Goal: Use online tool/utility: Utilize a website feature to perform a specific function

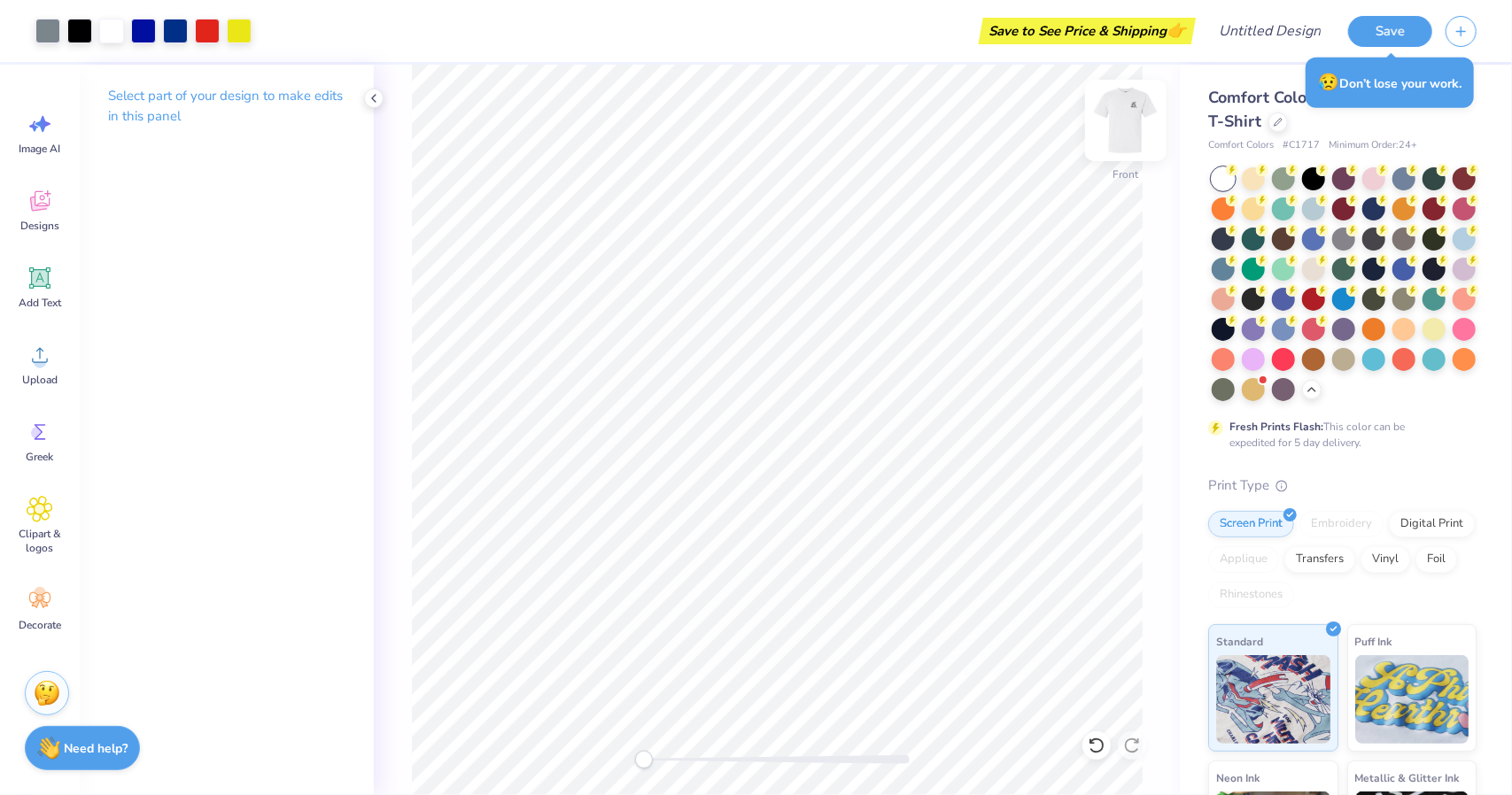
click at [1137, 148] on img at bounding box center [1125, 120] width 71 height 71
click at [1132, 121] on img at bounding box center [1125, 120] width 71 height 71
click at [1132, 121] on img at bounding box center [1125, 120] width 35 height 35
click at [1122, 125] on img at bounding box center [1125, 120] width 71 height 71
click at [1131, 108] on img at bounding box center [1125, 120] width 71 height 71
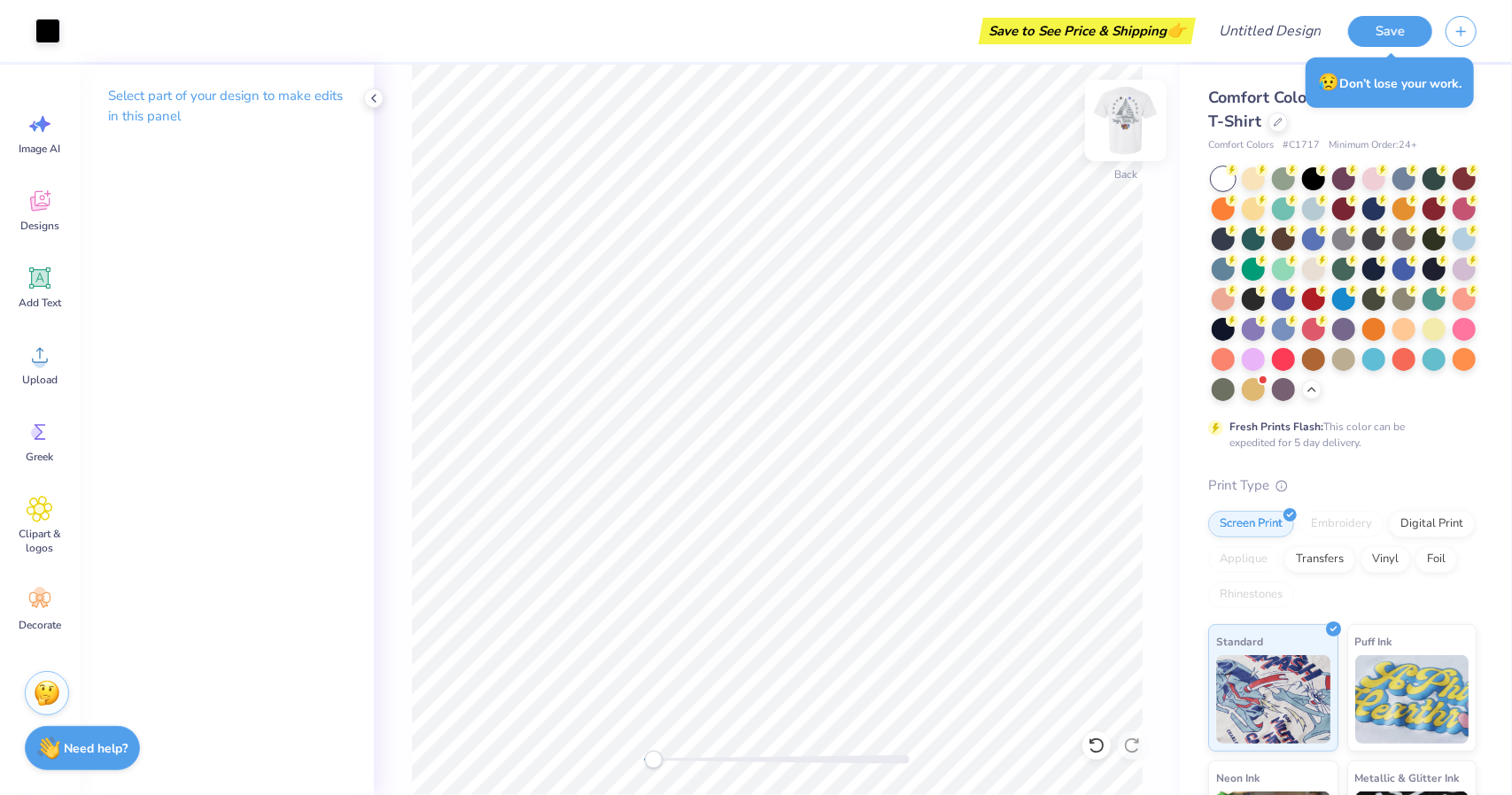
click at [1130, 125] on img at bounding box center [1125, 120] width 71 height 71
click at [1130, 125] on img at bounding box center [1125, 120] width 35 height 35
click at [1129, 113] on img at bounding box center [1125, 120] width 71 height 71
click at [1125, 120] on img at bounding box center [1125, 120] width 71 height 71
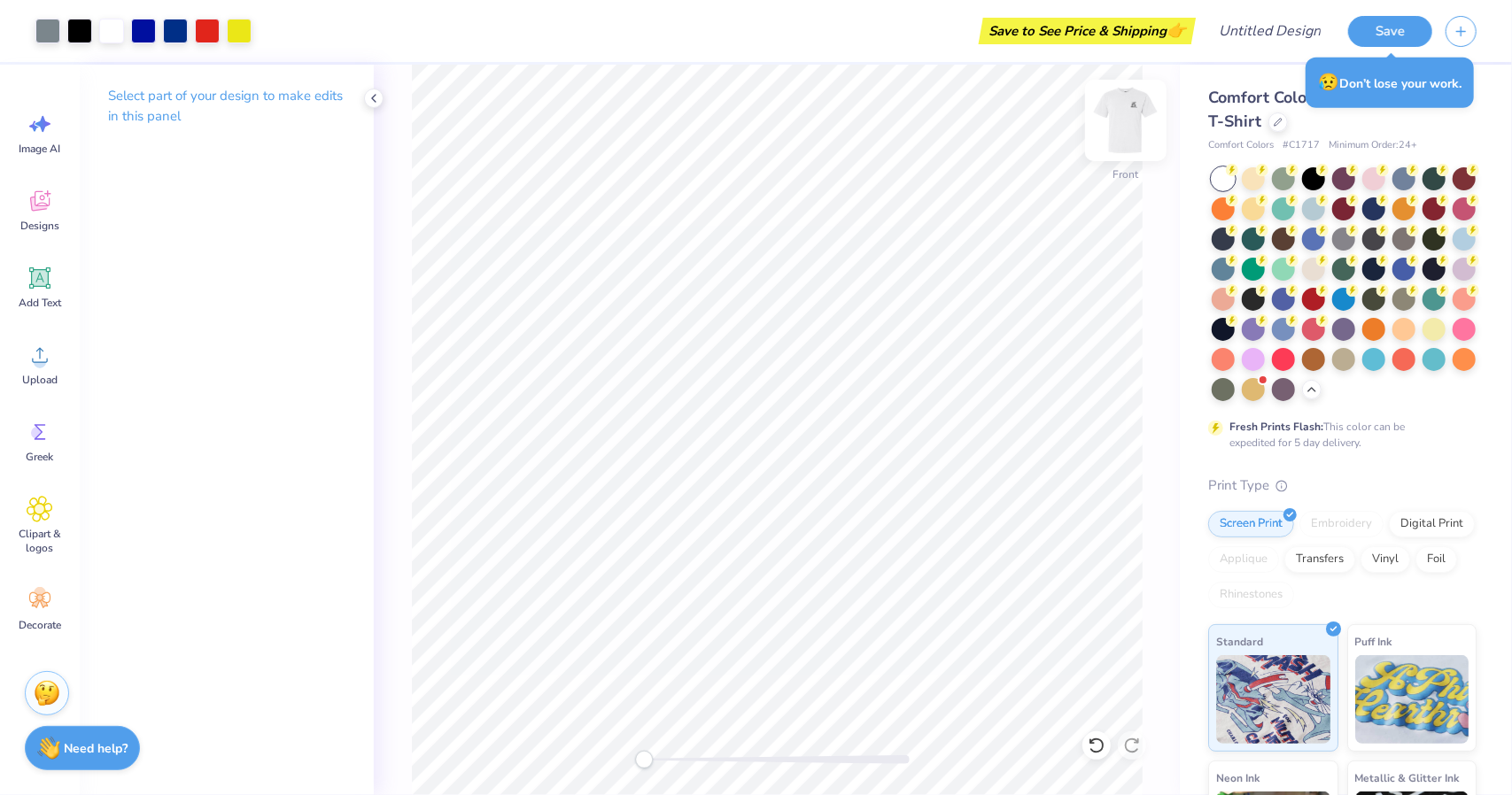
click at [1114, 113] on img at bounding box center [1125, 120] width 71 height 71
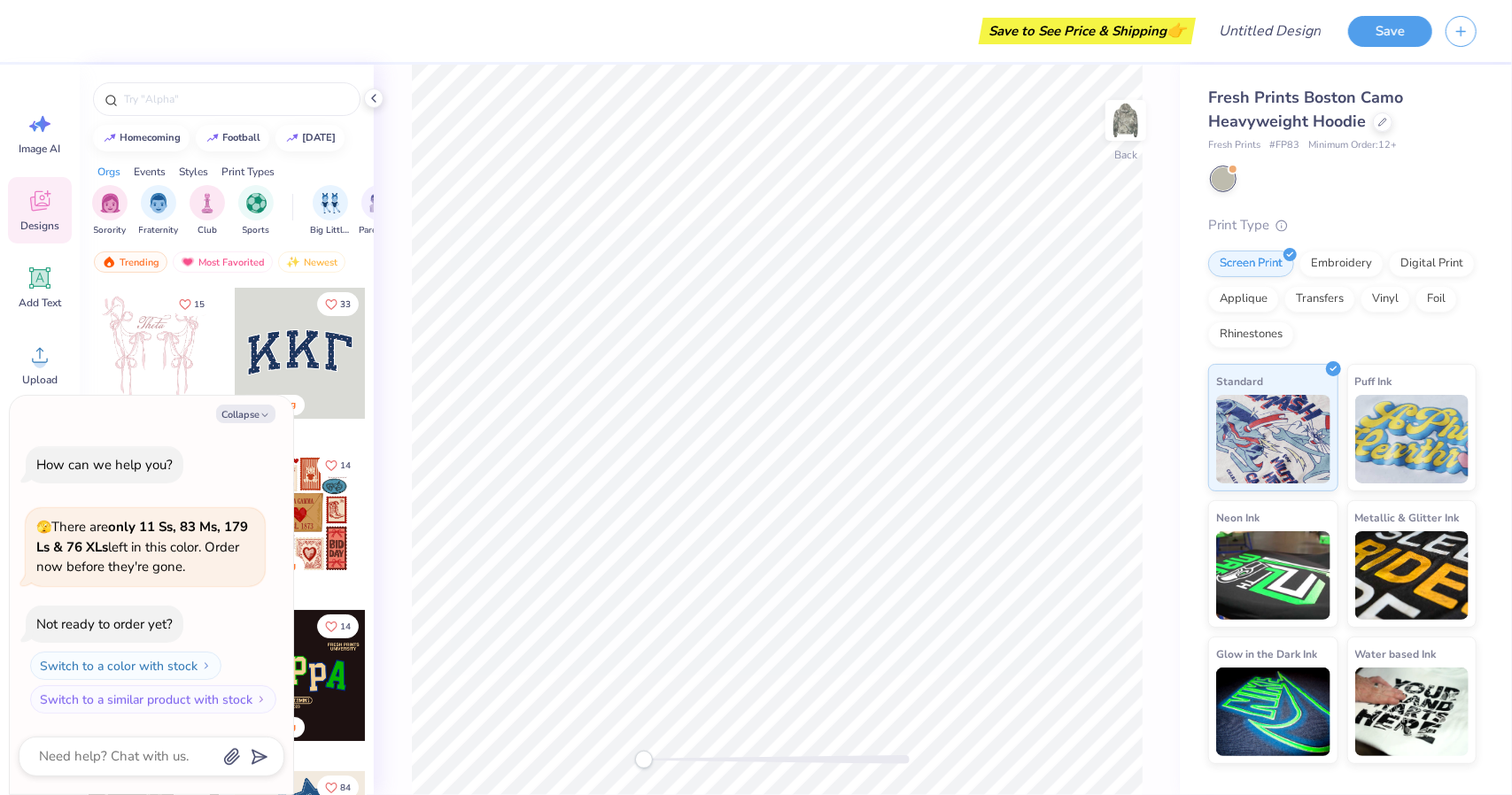
click at [255, 403] on div "Collapse How can we help you? 🫣 There are only 11 Ss, 83 Ms, 179 Ls & 76 XLs le…" at bounding box center [151, 595] width 284 height 399
click at [258, 411] on button "Collapse" at bounding box center [246, 415] width 60 height 19
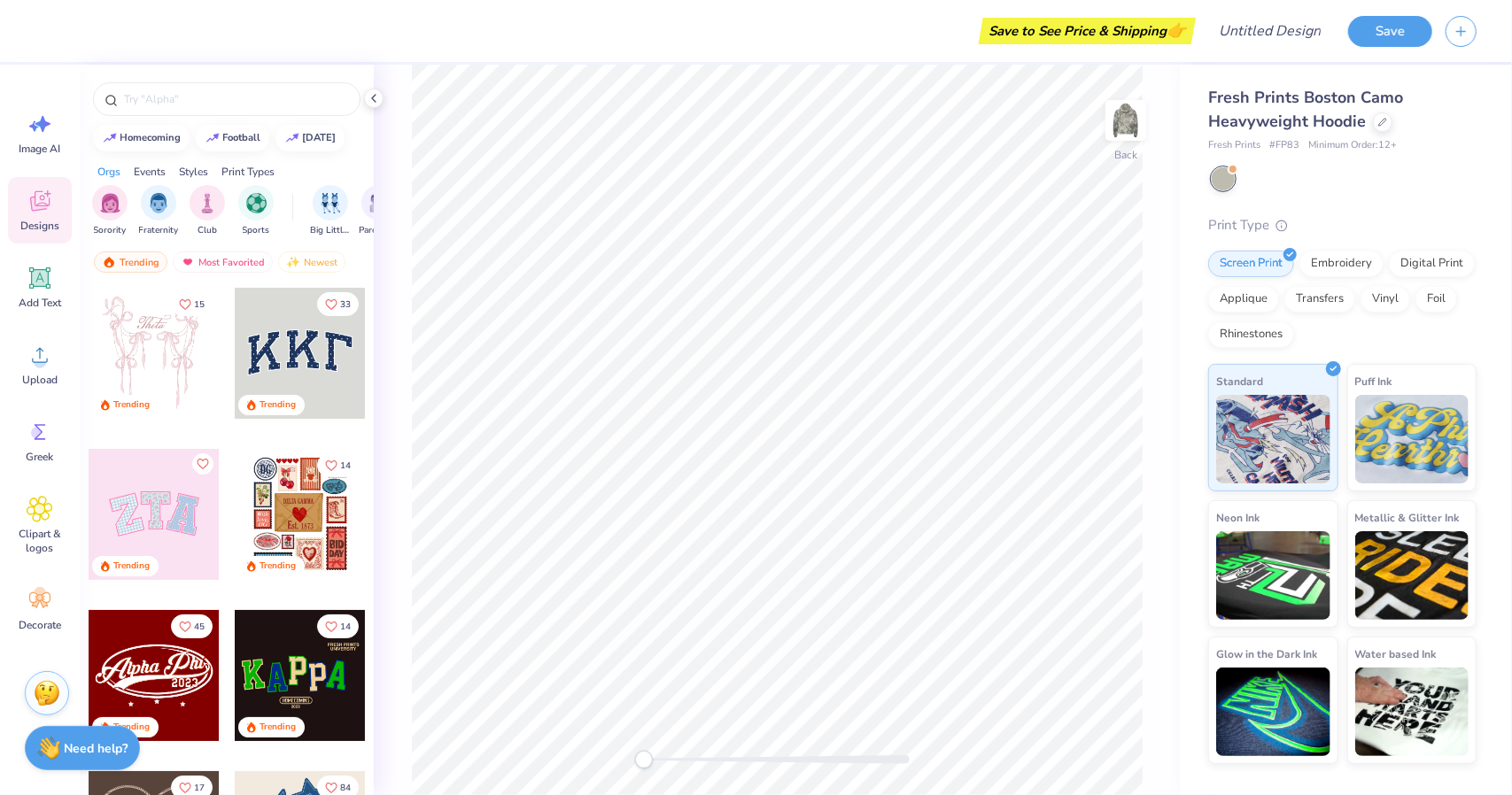
click at [307, 380] on div at bounding box center [300, 353] width 131 height 131
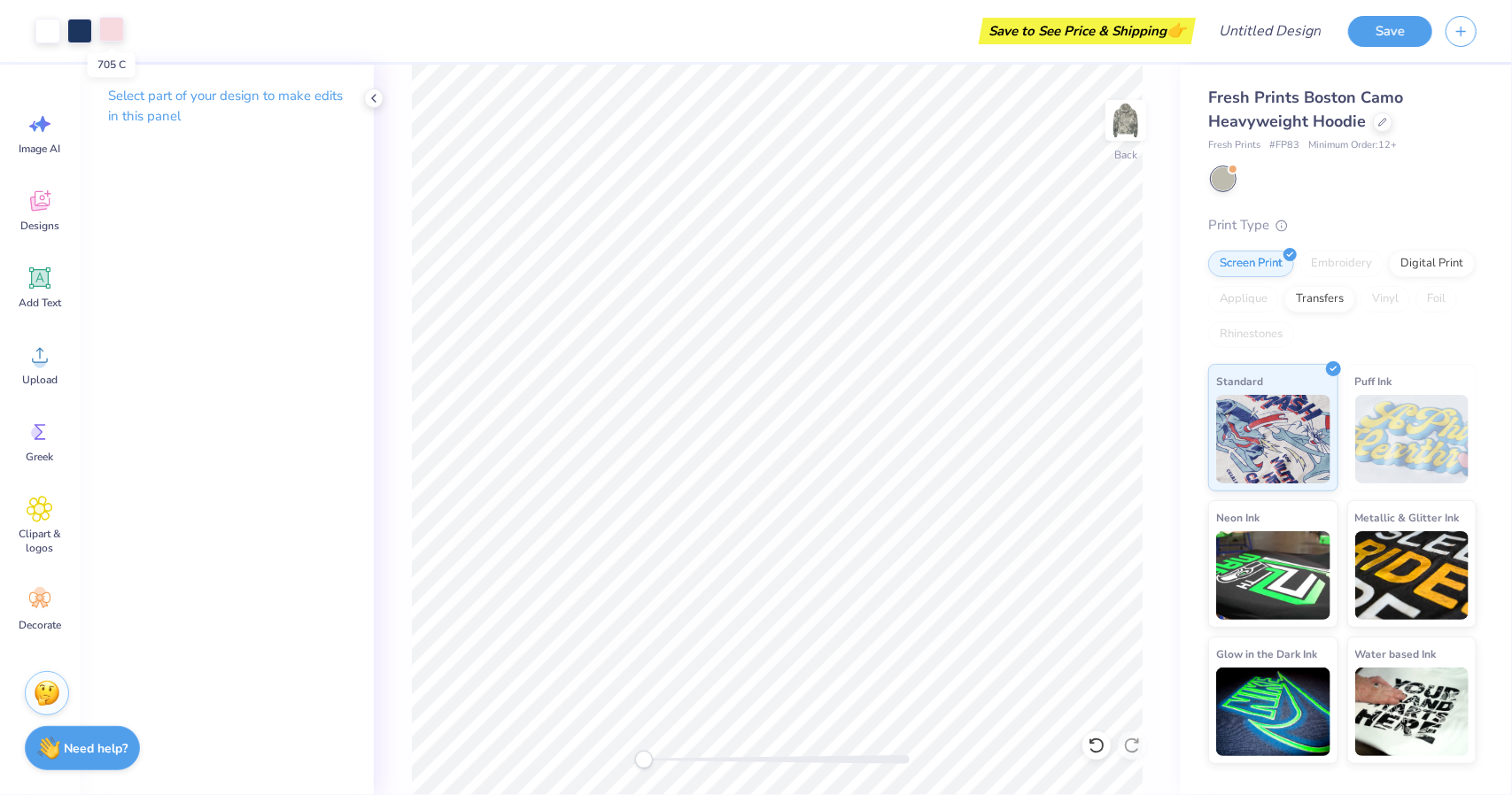
click at [108, 32] on div at bounding box center [112, 29] width 25 height 25
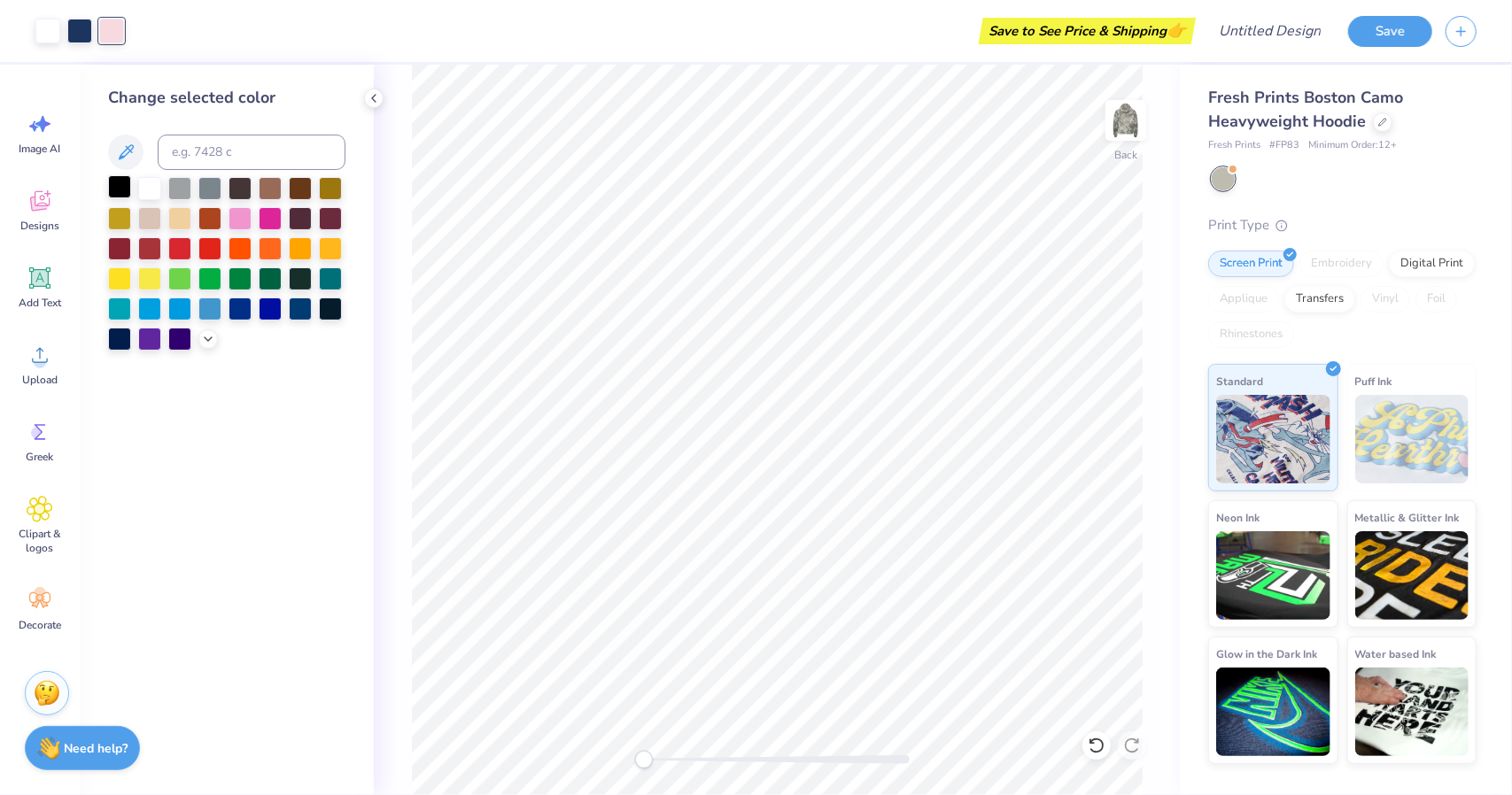
click at [115, 191] on div at bounding box center [120, 187] width 23 height 23
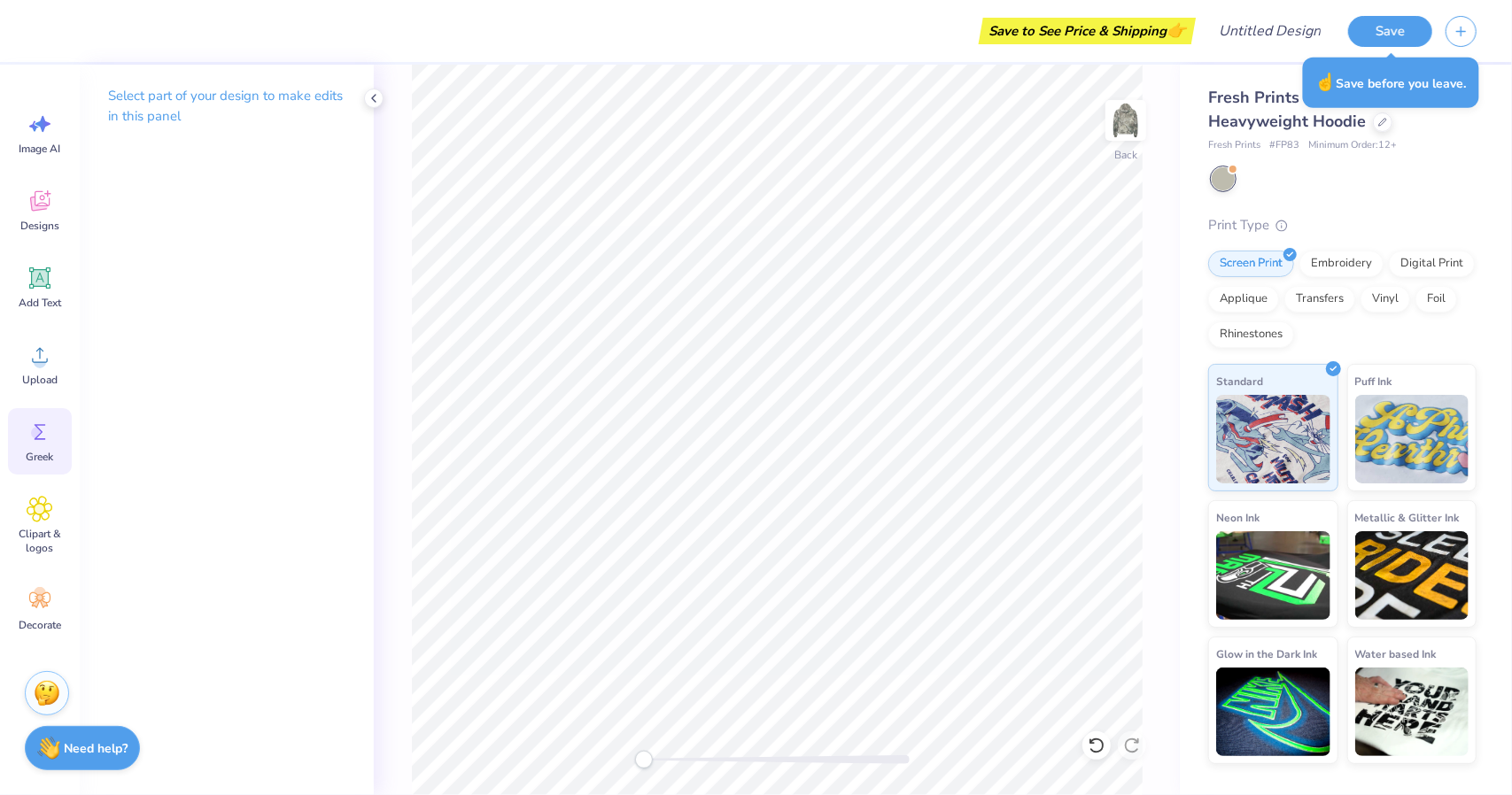
click at [43, 447] on div "Greek" at bounding box center [39, 441] width 64 height 66
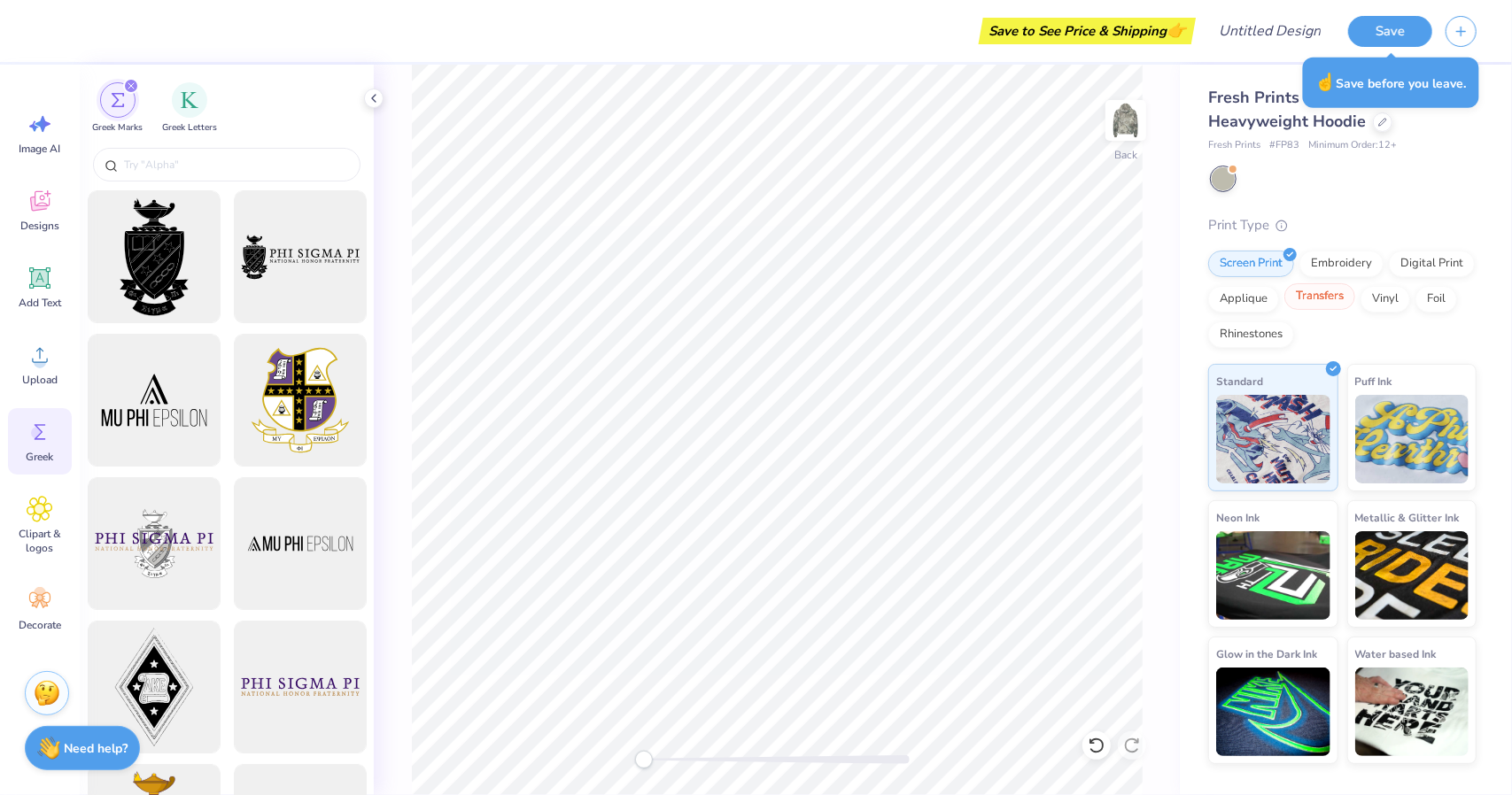
click at [1313, 299] on div "Transfers" at bounding box center [1319, 297] width 71 height 27
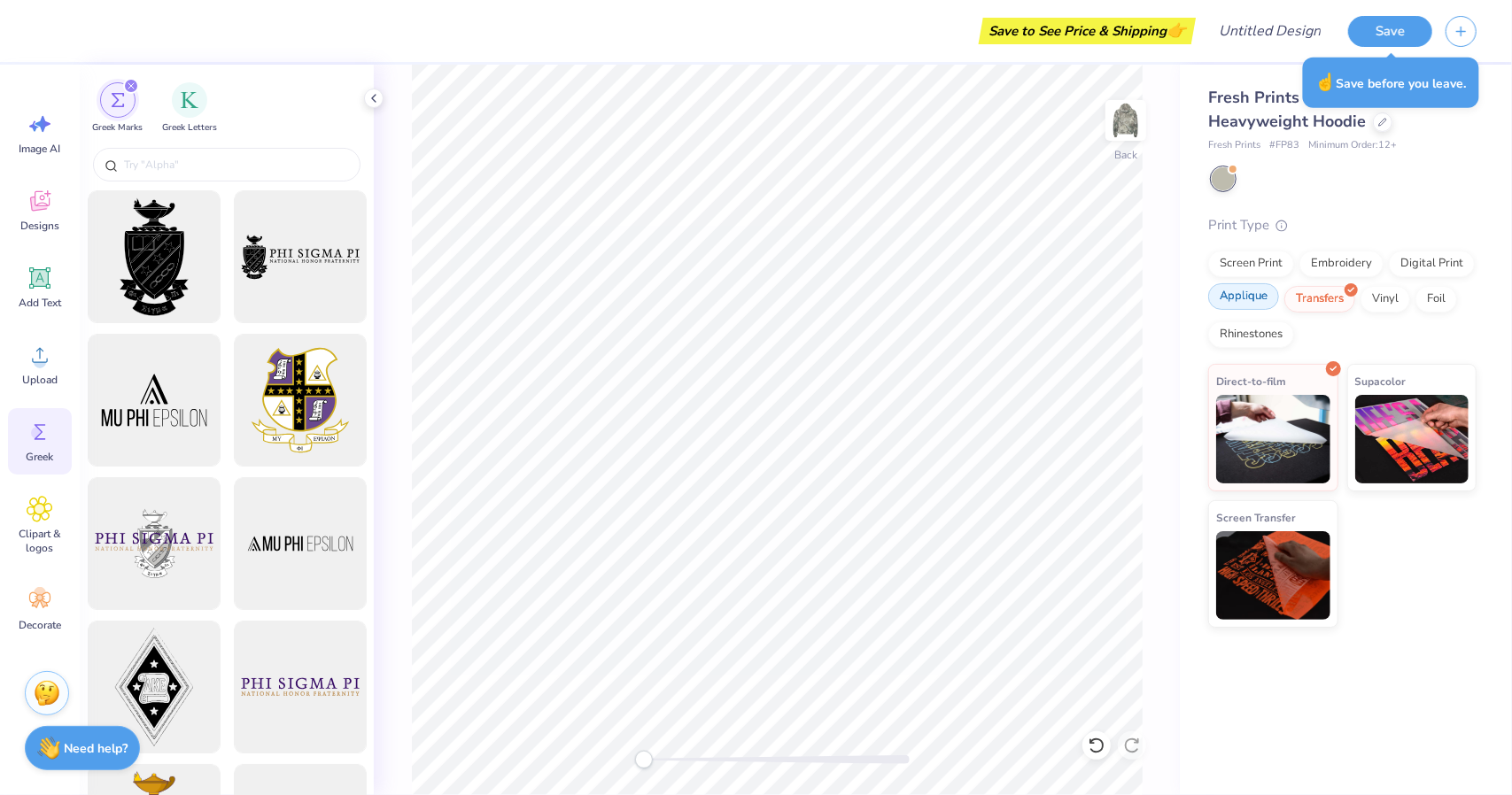
click at [1262, 299] on div "Applique" at bounding box center [1243, 297] width 71 height 27
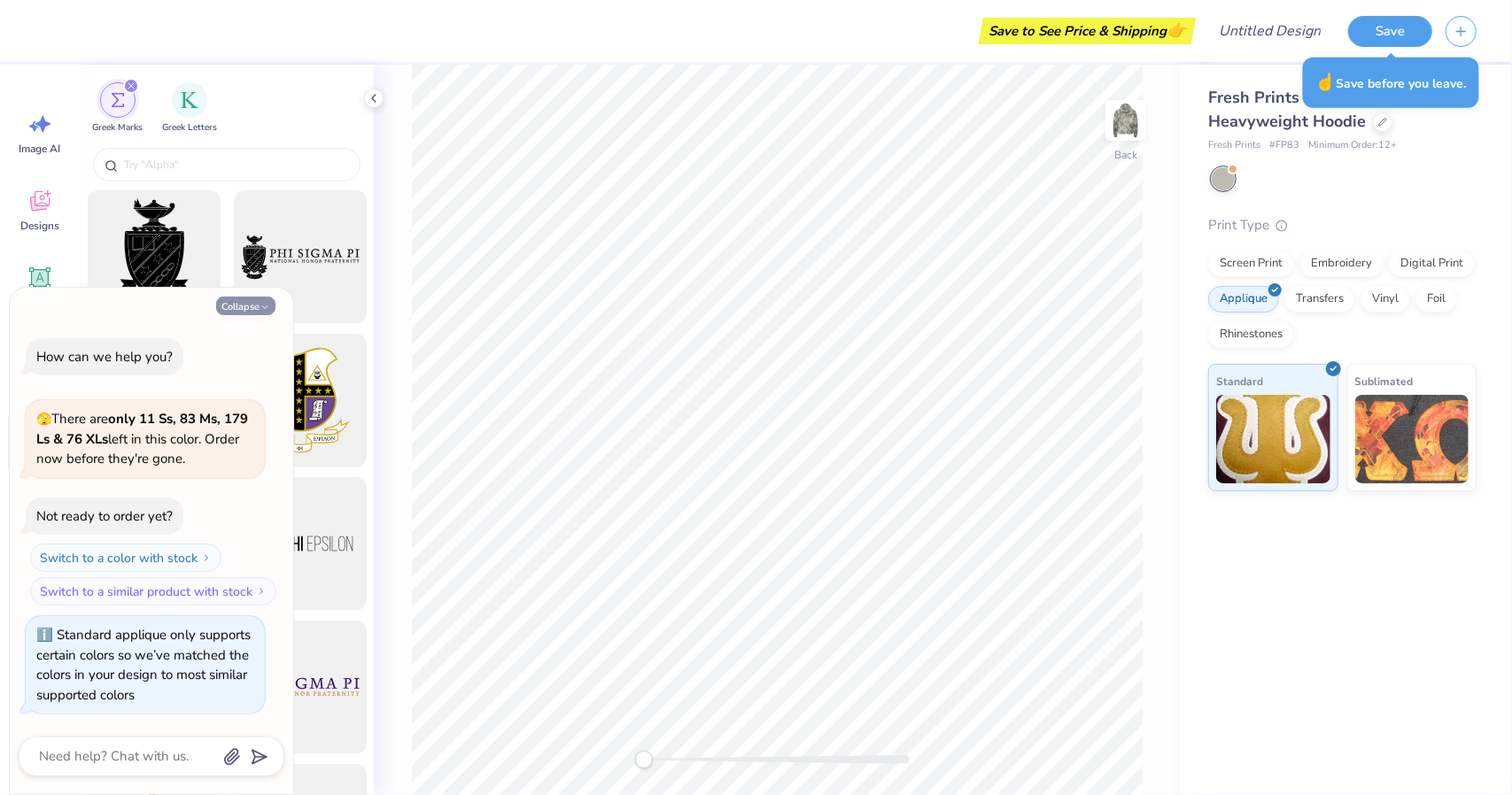
click at [249, 305] on button "Collapse" at bounding box center [246, 306] width 60 height 19
type textarea "x"
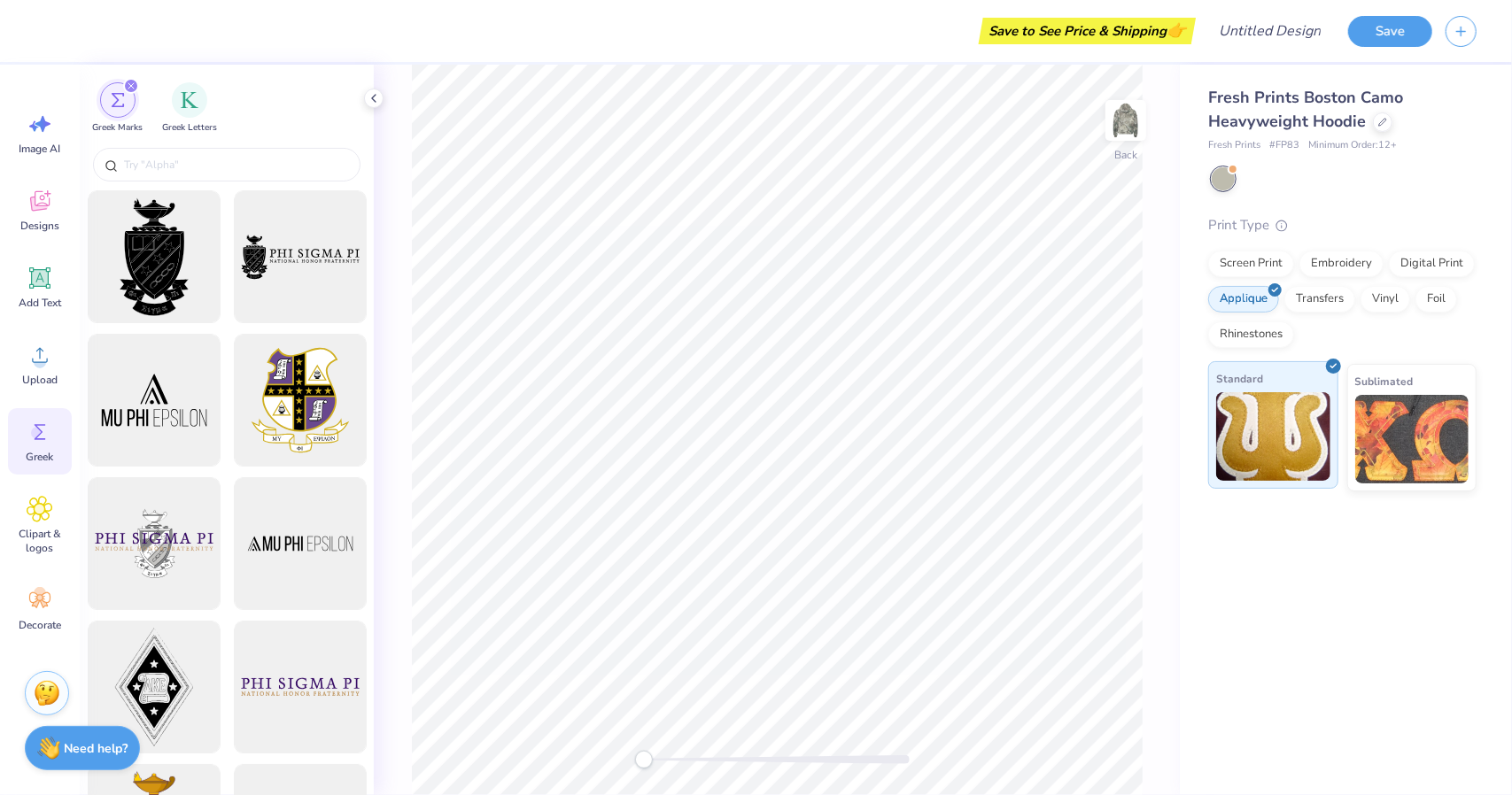
click at [1238, 435] on img at bounding box center [1273, 436] width 114 height 88
click at [180, 70] on div "Greek Marks Greek Letters" at bounding box center [227, 103] width 294 height 79
click at [195, 120] on div "Greek Letters" at bounding box center [190, 106] width 55 height 52
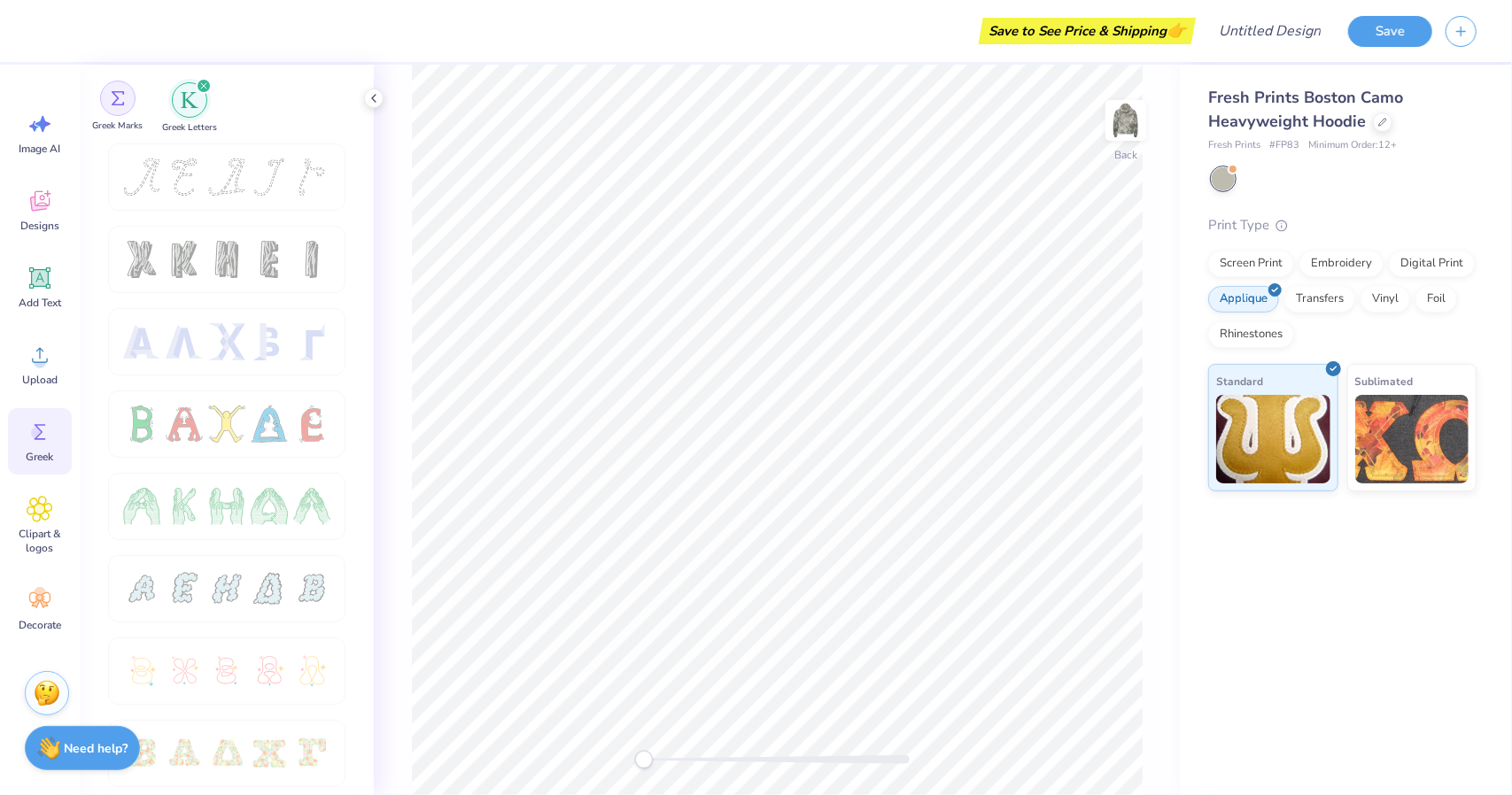
click at [130, 86] on div "filter for Greek Marks" at bounding box center [117, 98] width 35 height 35
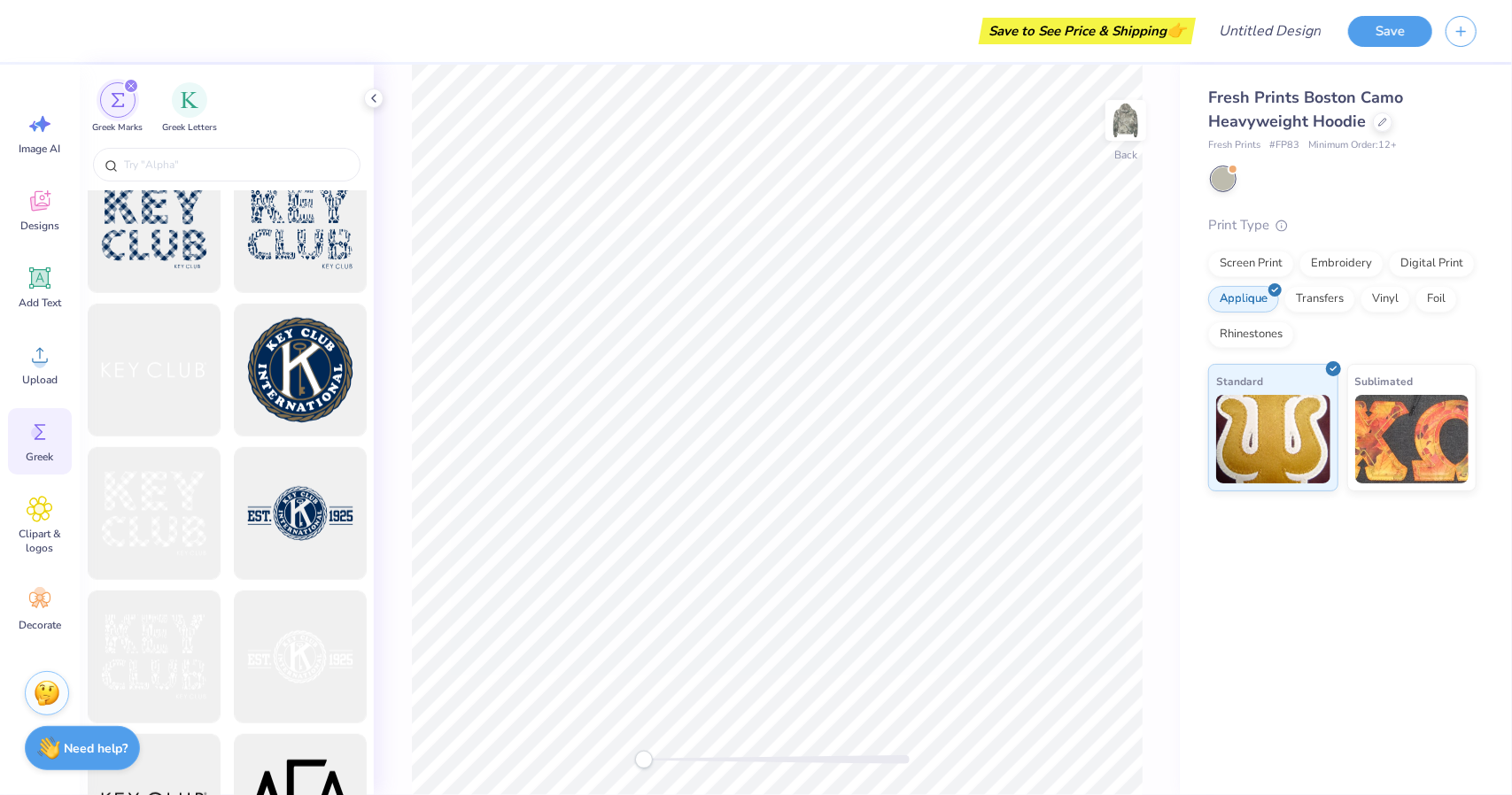
scroll to position [14379, 0]
click at [37, 277] on icon at bounding box center [40, 278] width 21 height 21
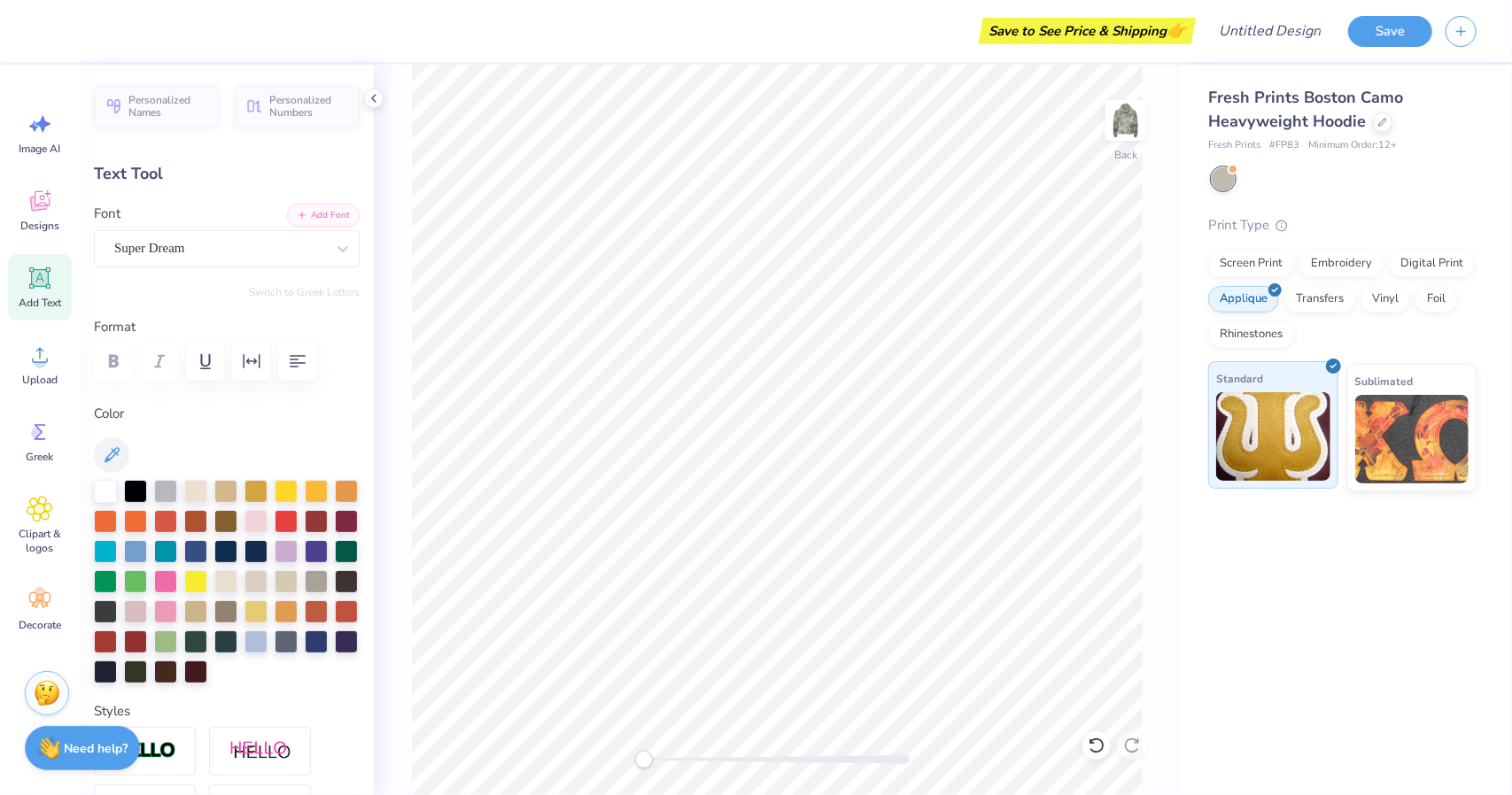
click at [1279, 453] on img at bounding box center [1273, 436] width 114 height 88
click at [1304, 446] on img at bounding box center [1273, 436] width 114 height 88
click at [1246, 256] on div "Screen Print" at bounding box center [1250, 261] width 86 height 27
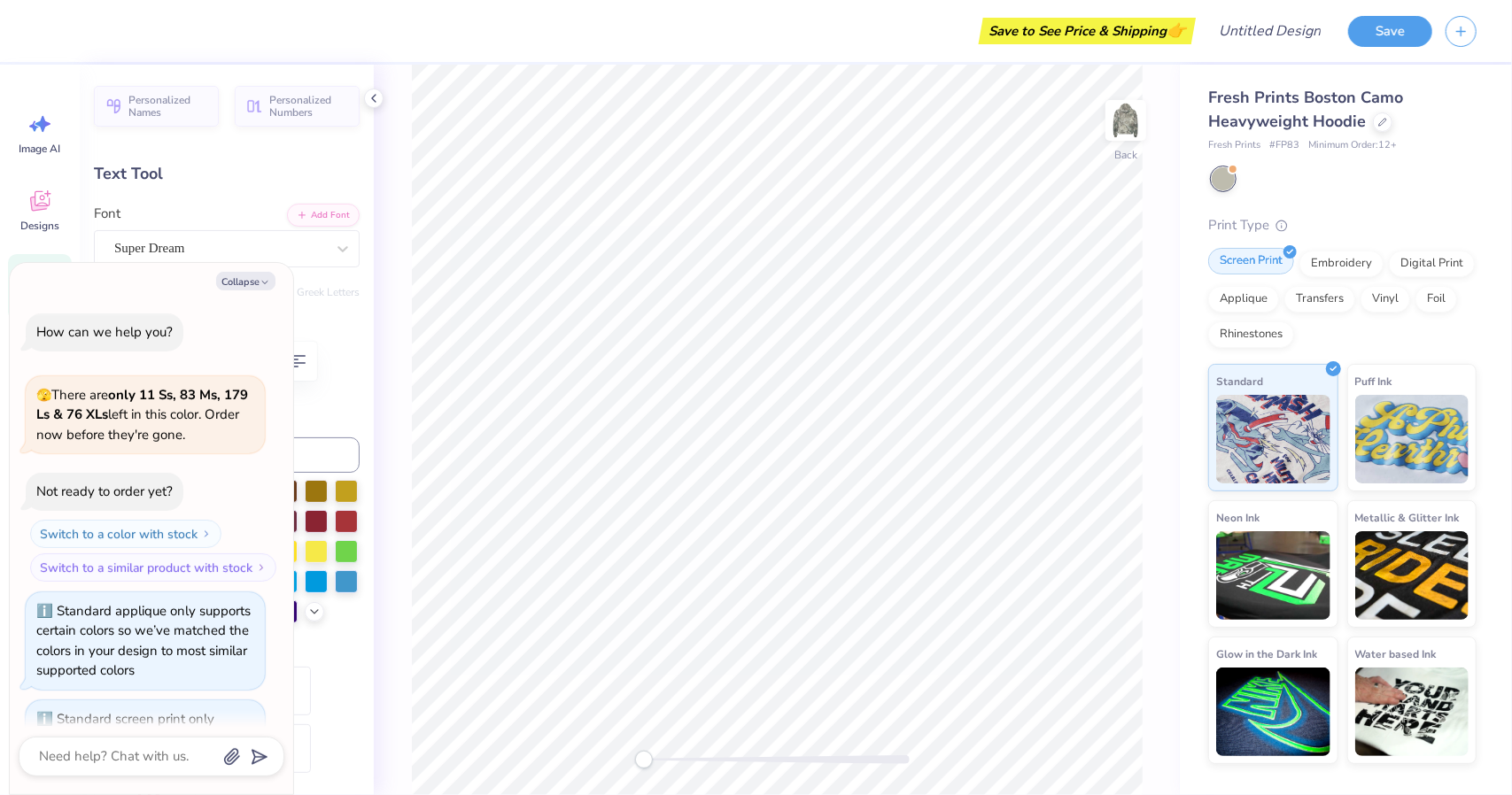
scroll to position [83, 0]
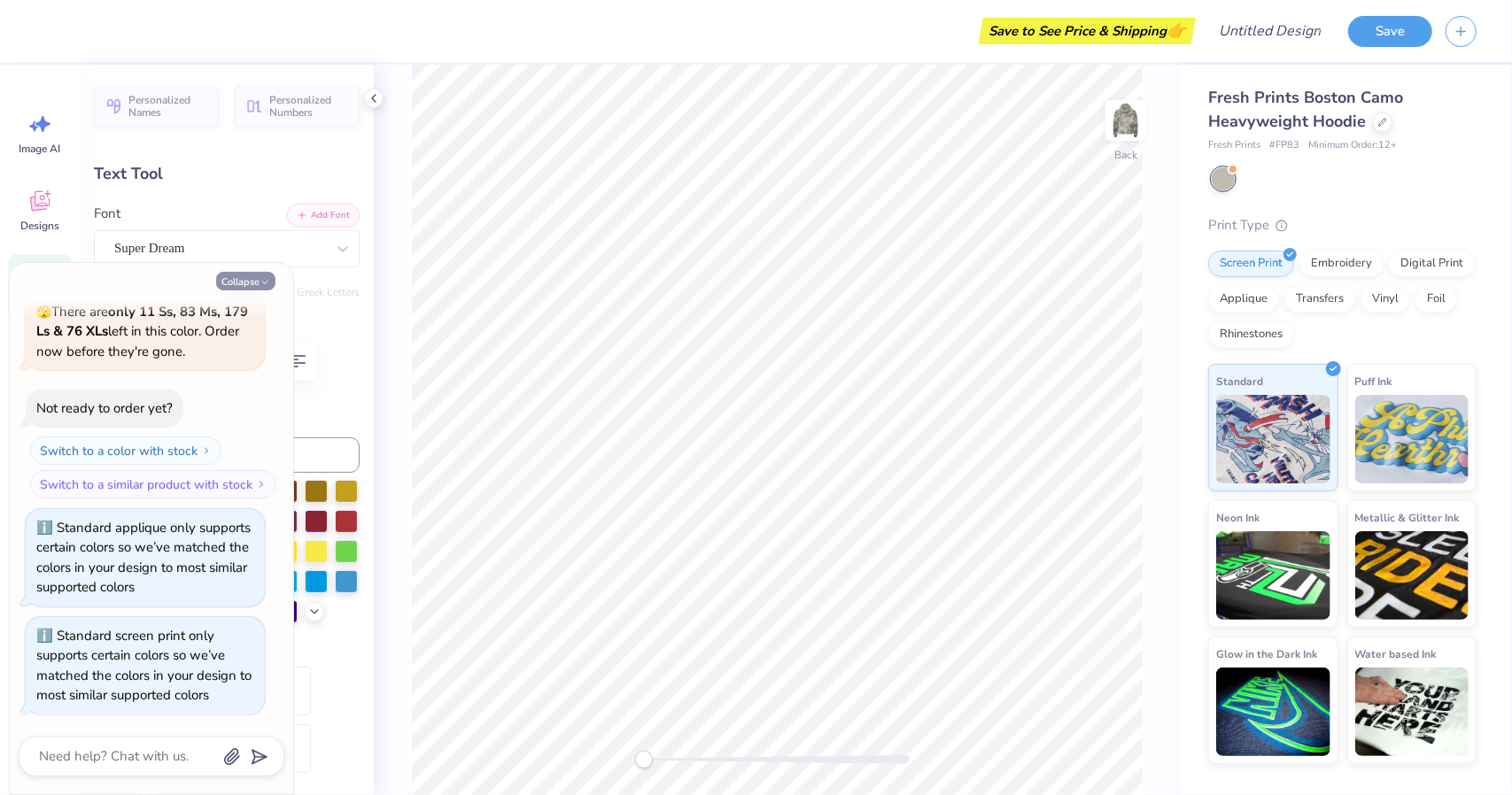
click at [266, 285] on icon "button" at bounding box center [265, 282] width 10 height 10
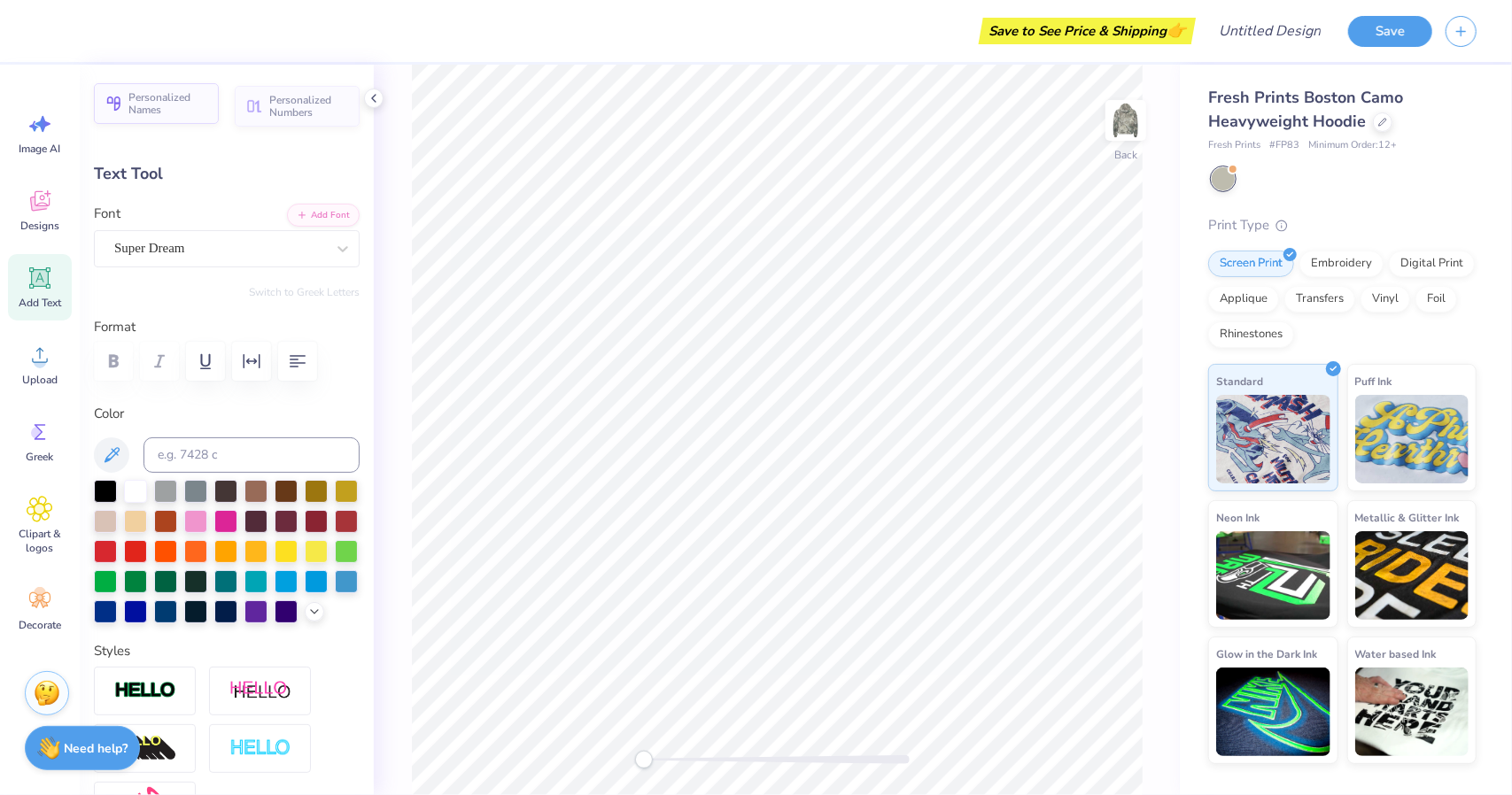
click at [179, 100] on span "Personalized Names" at bounding box center [168, 103] width 80 height 25
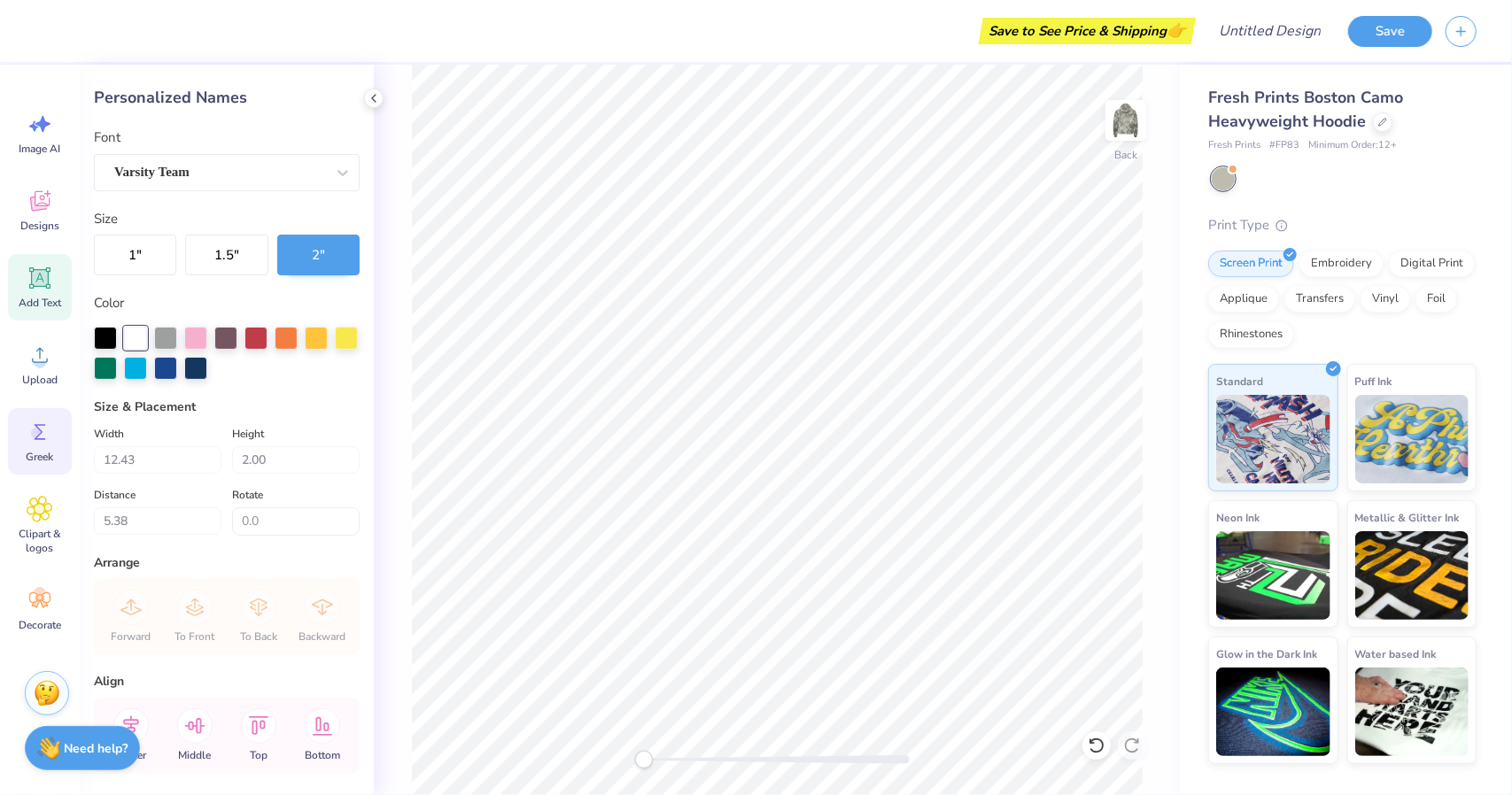
click at [32, 444] on icon at bounding box center [40, 433] width 27 height 27
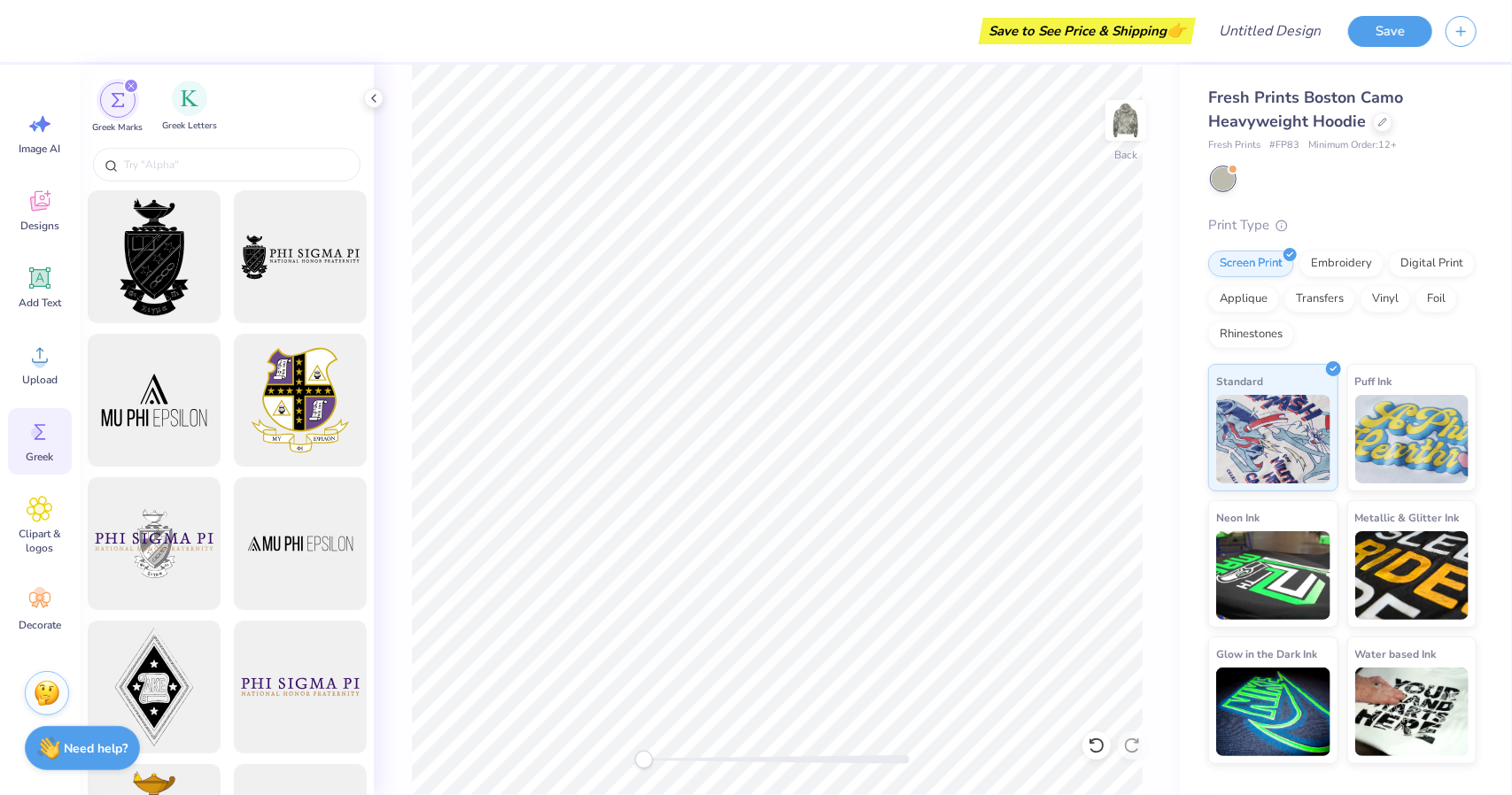
click at [196, 118] on div "Greek Letters" at bounding box center [190, 106] width 55 height 52
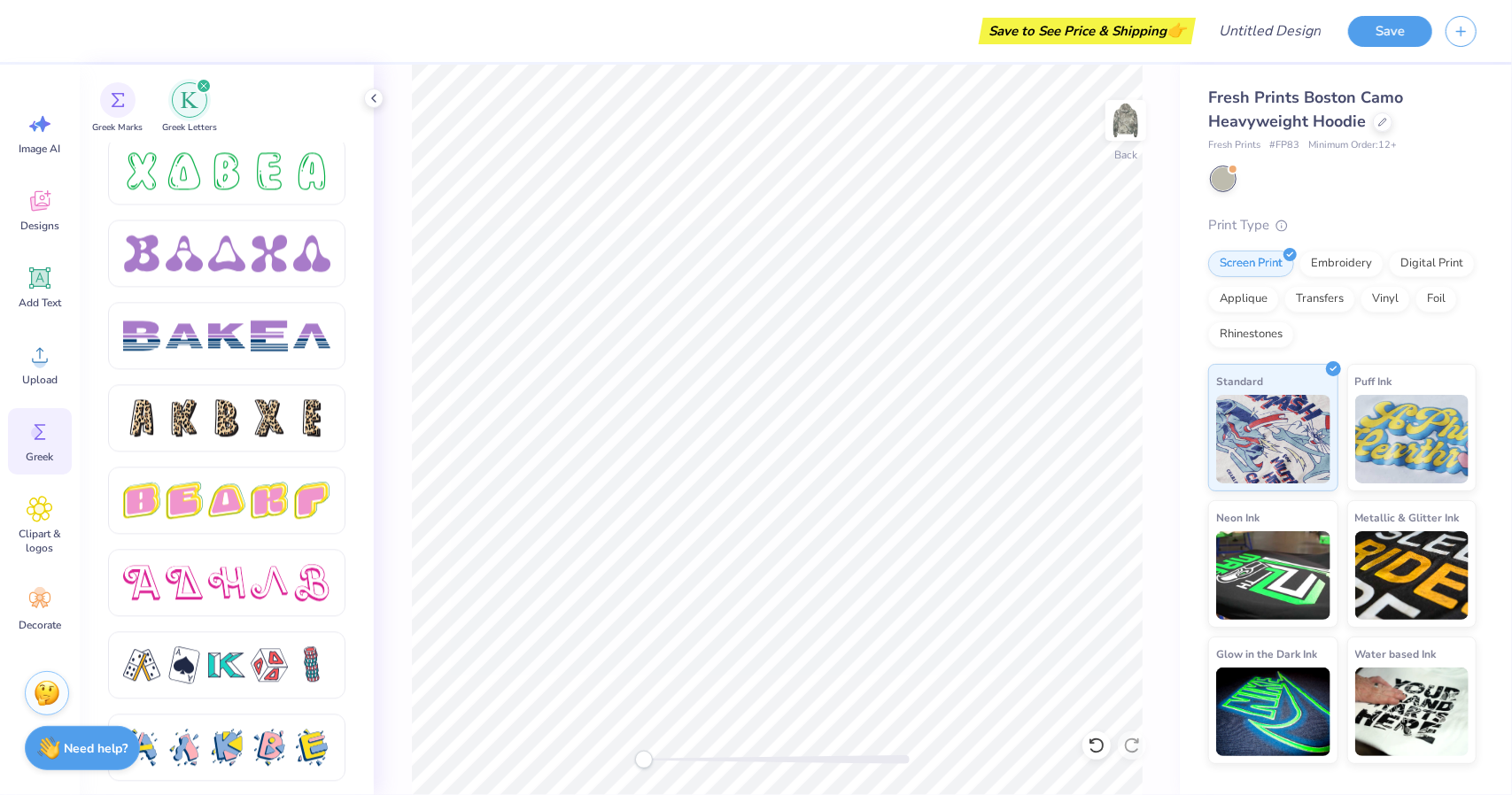
scroll to position [2887, 0]
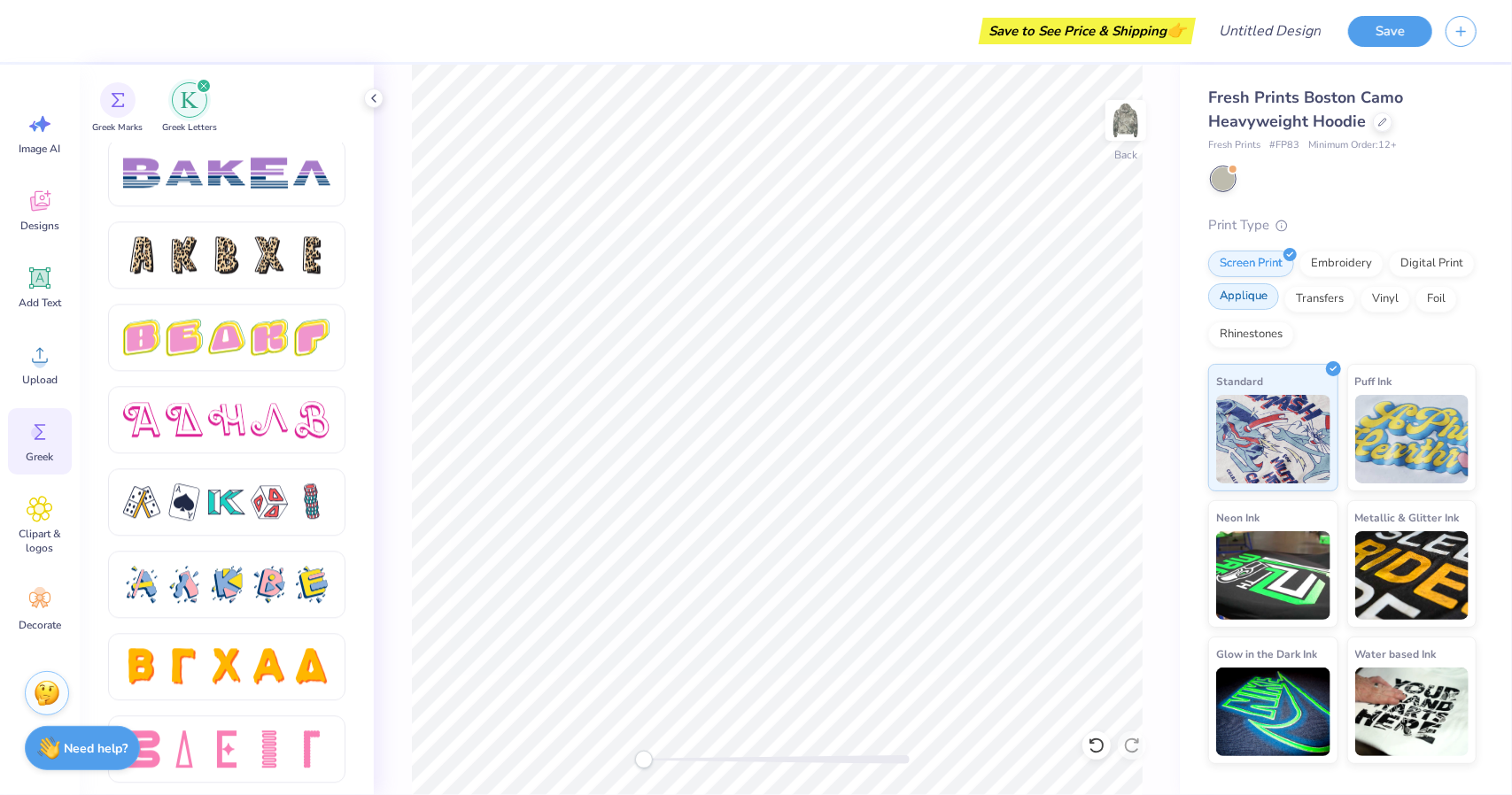
click at [1245, 299] on div "Applique" at bounding box center [1243, 297] width 71 height 27
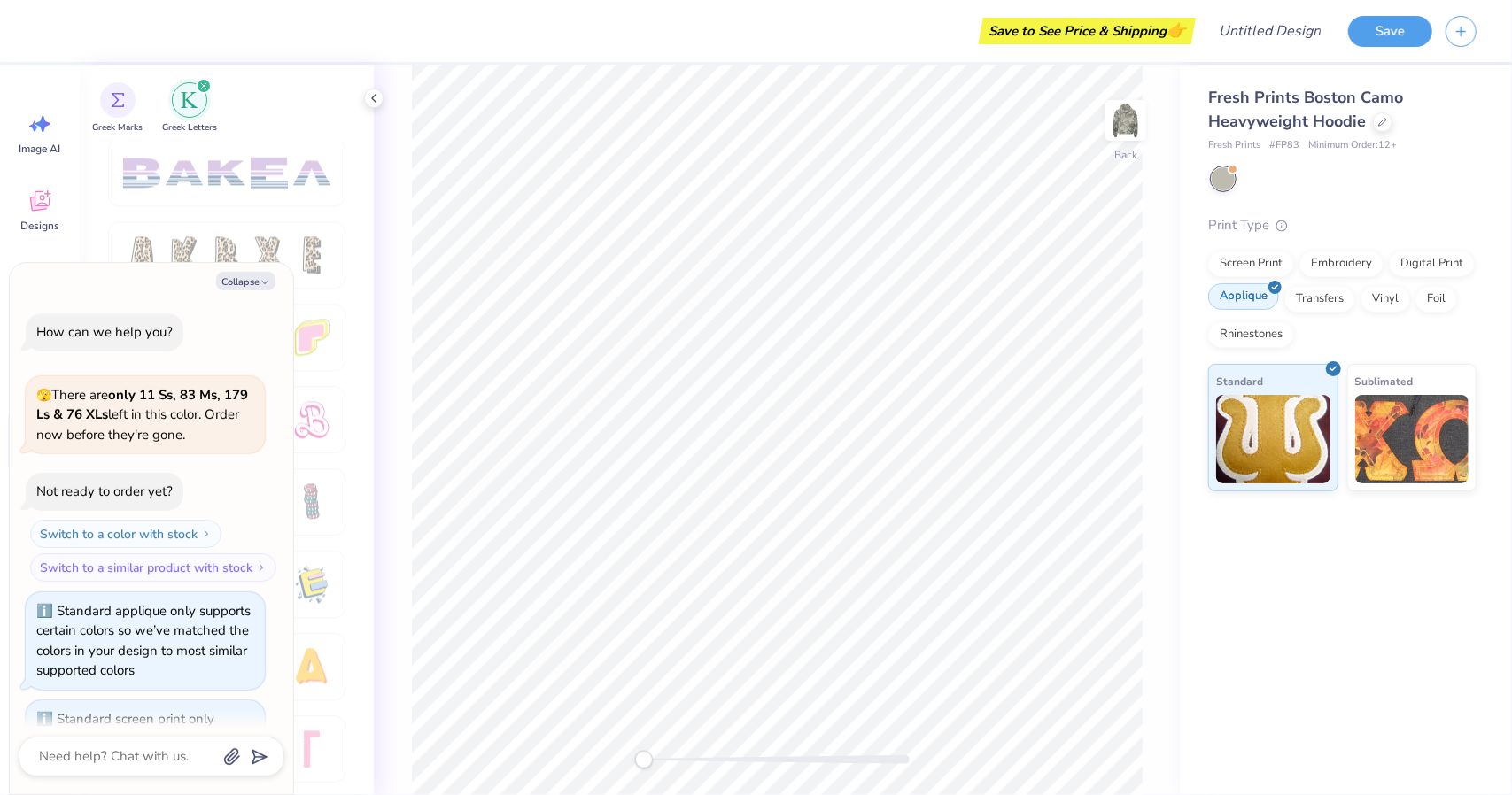
scroll to position [192, 0]
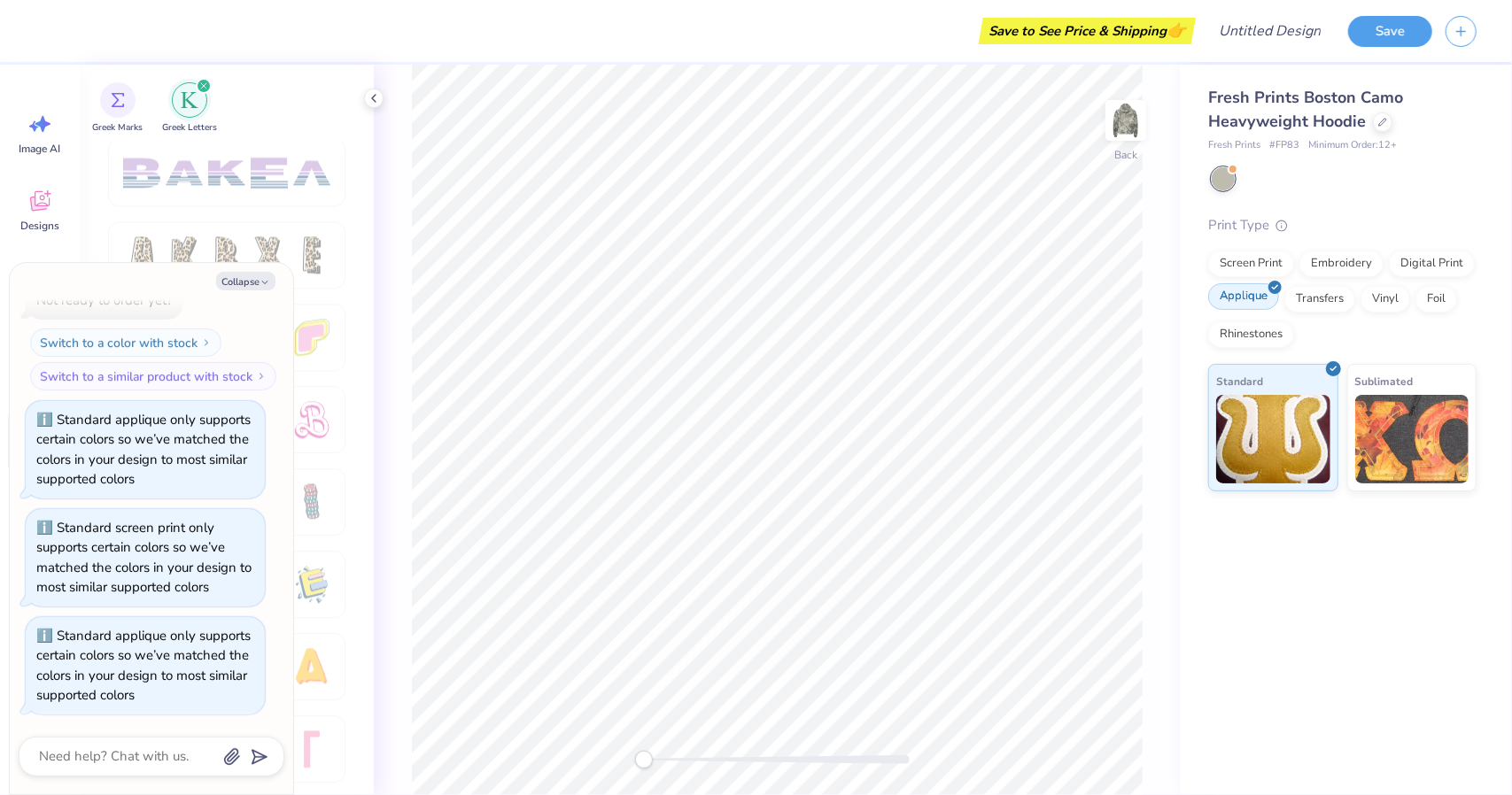
click at [1233, 300] on div "Applique" at bounding box center [1243, 297] width 71 height 27
copy div "Applique"
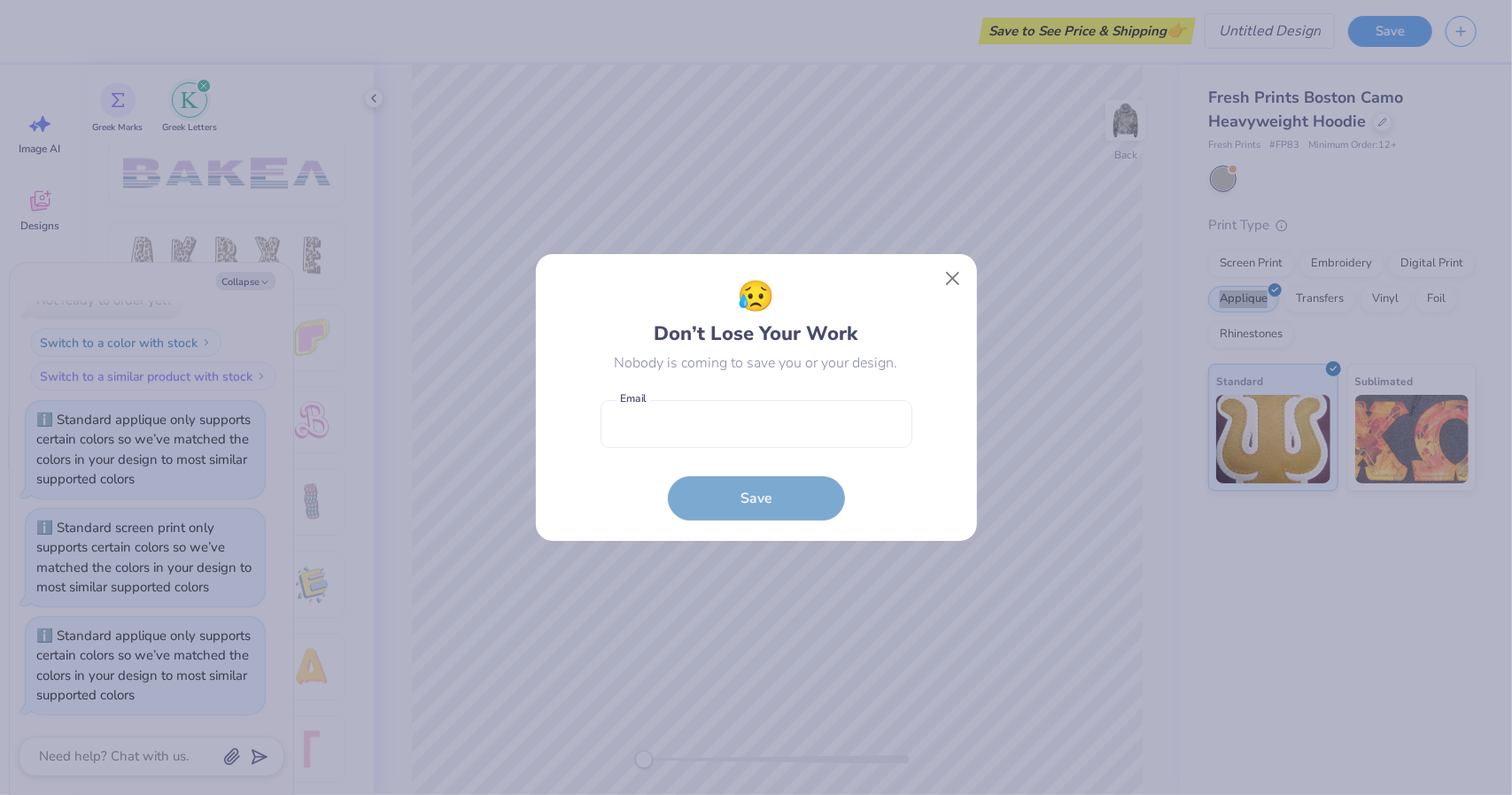
type textarea "x"
